Goal: Transaction & Acquisition: Download file/media

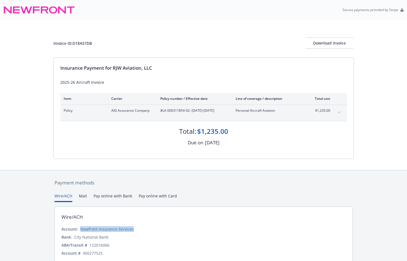
drag, startPoint x: 132, startPoint y: 230, endPoint x: 80, endPoint y: 231, distance: 52.0
click at [80, 231] on div "Account: Newfront Insurance Services" at bounding box center [203, 229] width 284 height 6
copy div "Newfront Insurance Services"
click at [96, 246] on div "122016066" at bounding box center [99, 245] width 20 height 6
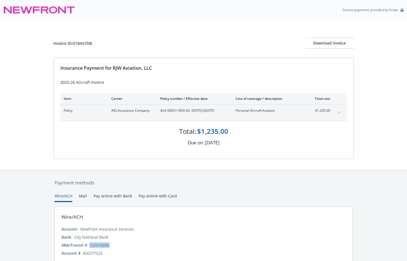
copy div "122016066"
drag, startPoint x: 103, startPoint y: 253, endPoint x: 83, endPoint y: 252, distance: 19.4
click at [83, 252] on div "Account # 450277525" at bounding box center [203, 253] width 284 height 6
copy div "450277525"
drag, startPoint x: 94, startPoint y: 42, endPoint x: 53, endPoint y: 43, distance: 41.0
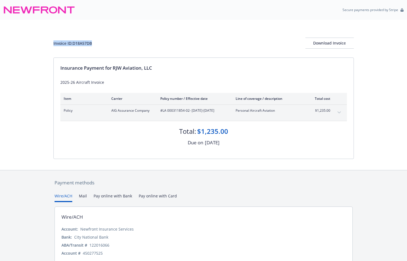
click at [53, 43] on div "Invoice ID: D18A57DB Download Invoice" at bounding box center [203, 43] width 300 height 11
copy div "Invoice ID: D18A57DB"
